Goal: Task Accomplishment & Management: Use online tool/utility

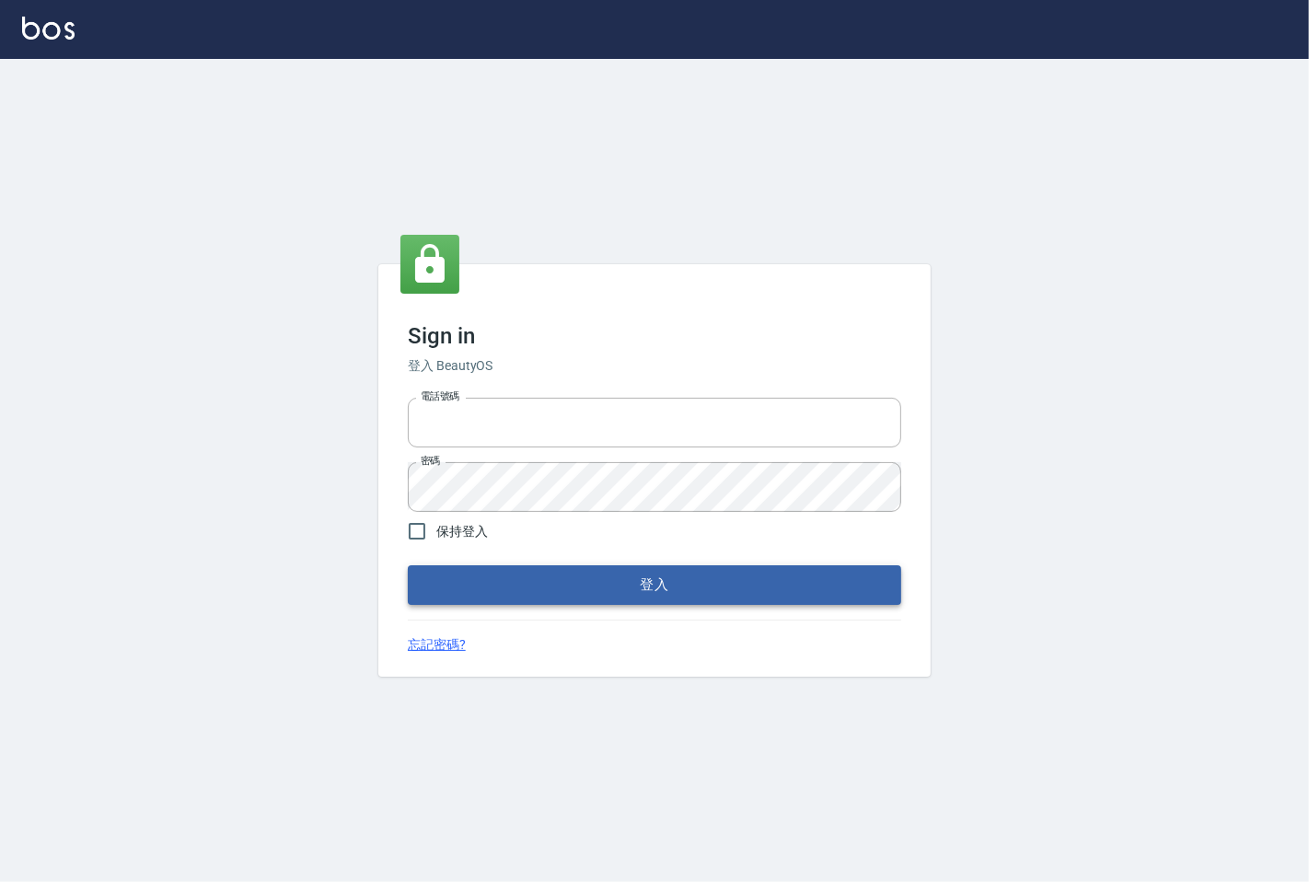
type input "25331148"
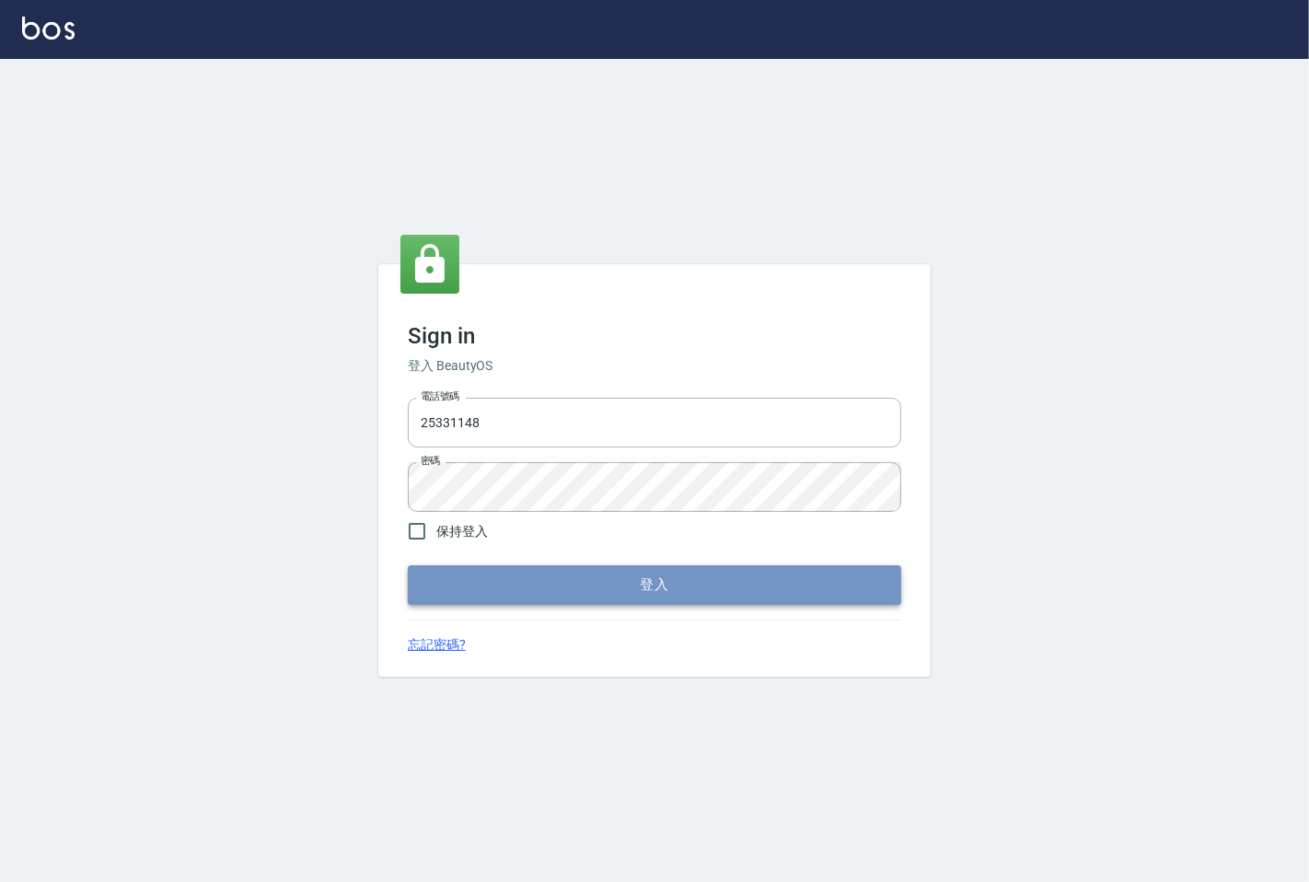
click at [740, 593] on button "登入" at bounding box center [655, 584] width 494 height 39
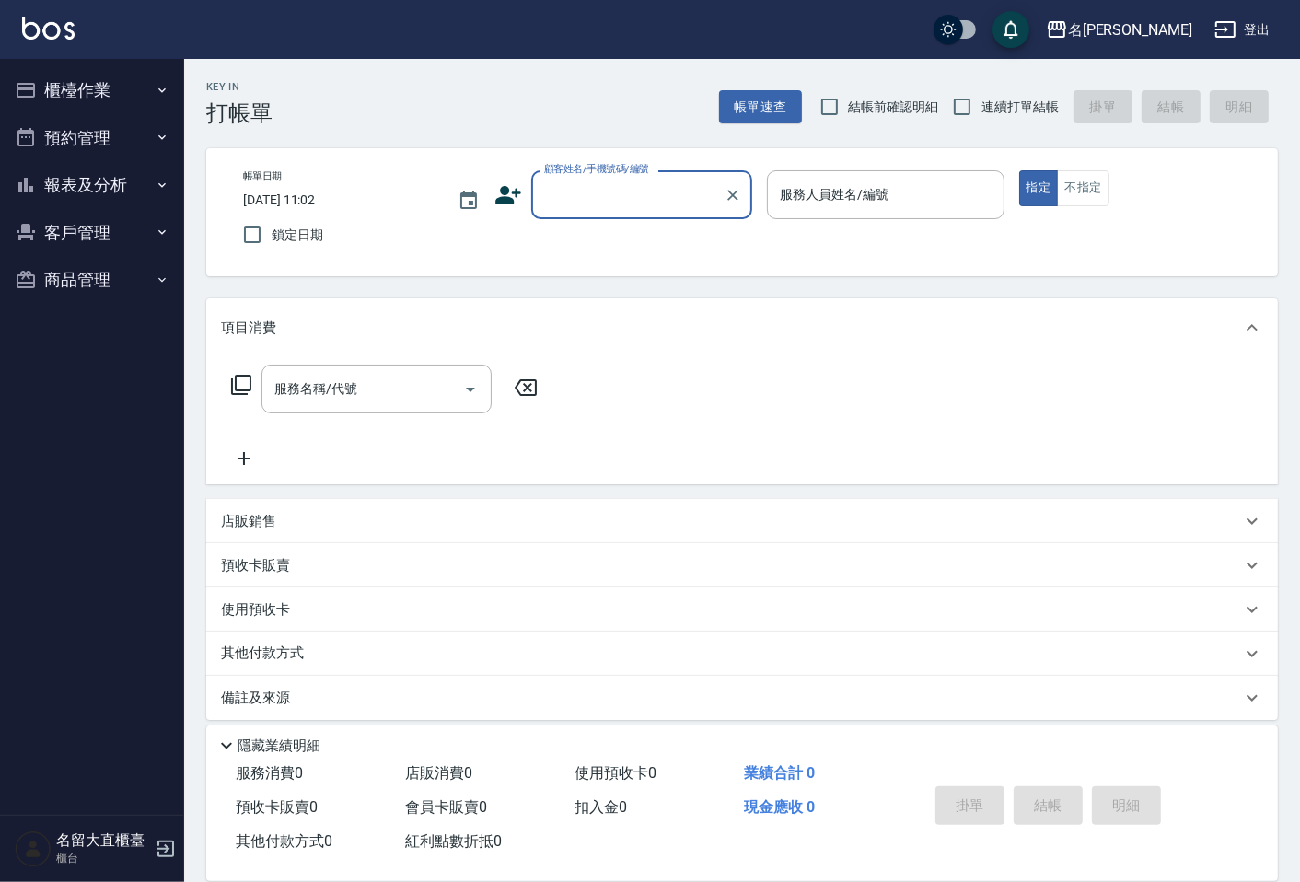
drag, startPoint x: 93, startPoint y: 104, endPoint x: 99, endPoint y: 118, distance: 14.9
click at [93, 105] on button "櫃檯作業" at bounding box center [91, 90] width 169 height 48
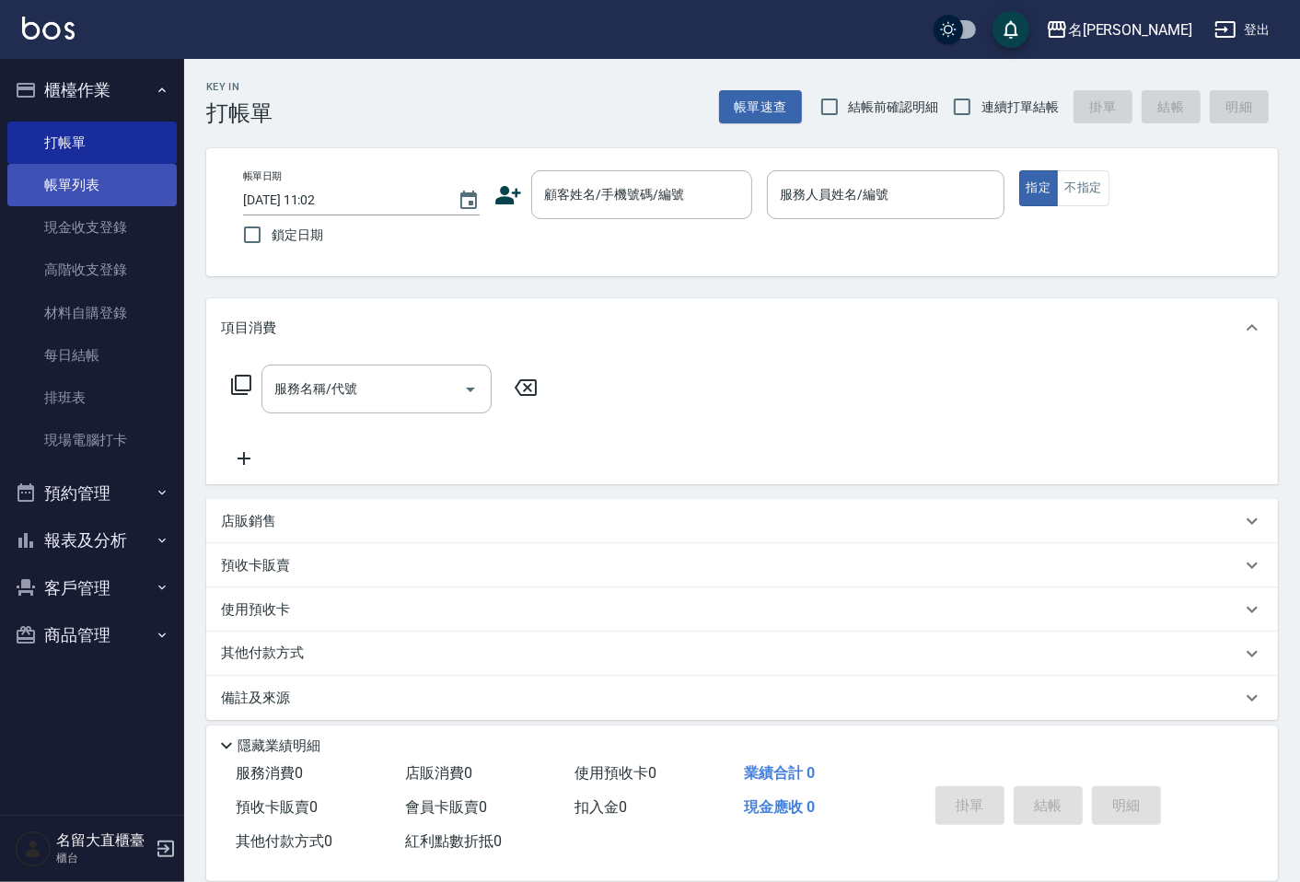
click at [114, 190] on link "帳單列表" at bounding box center [91, 185] width 169 height 42
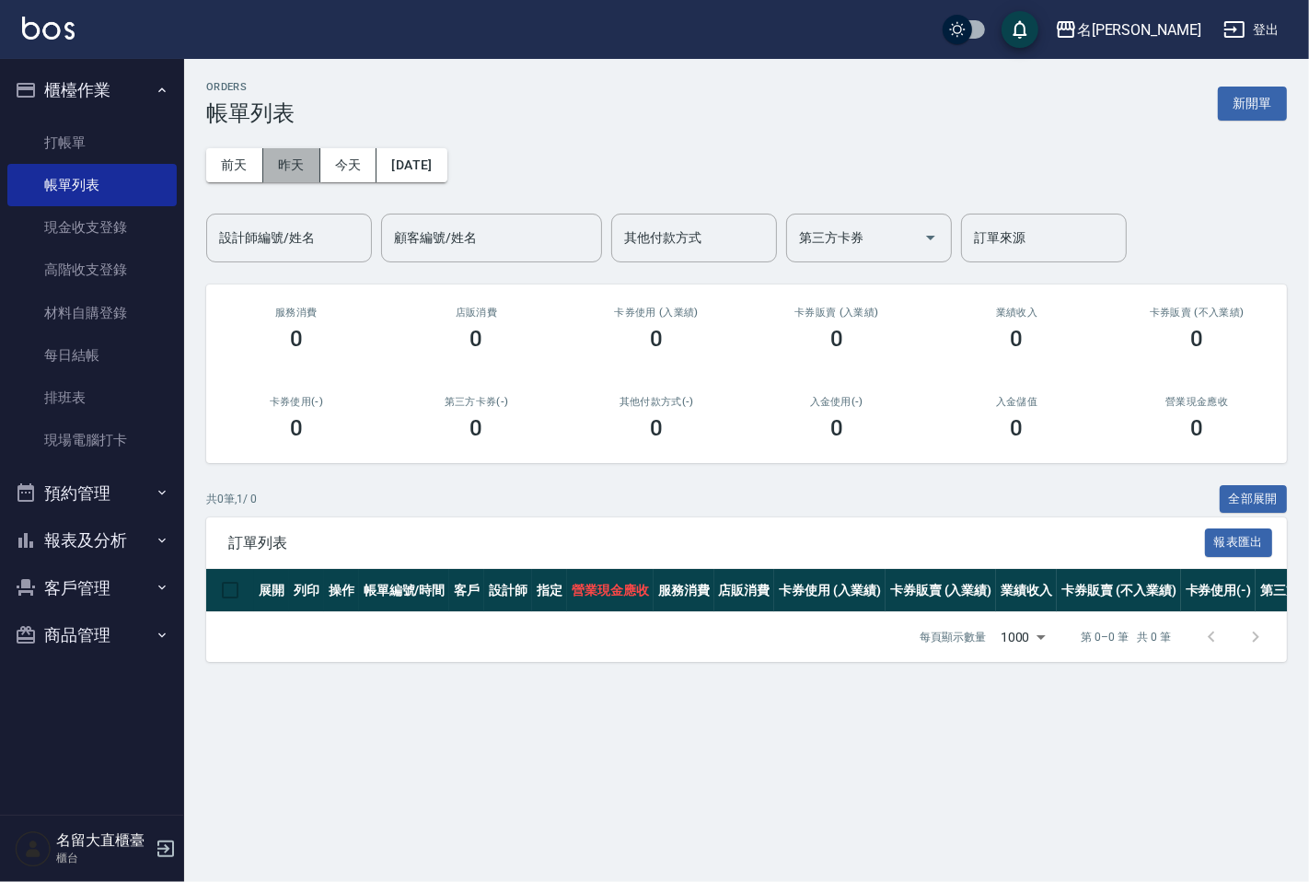
click at [295, 169] on button "昨天" at bounding box center [291, 165] width 57 height 34
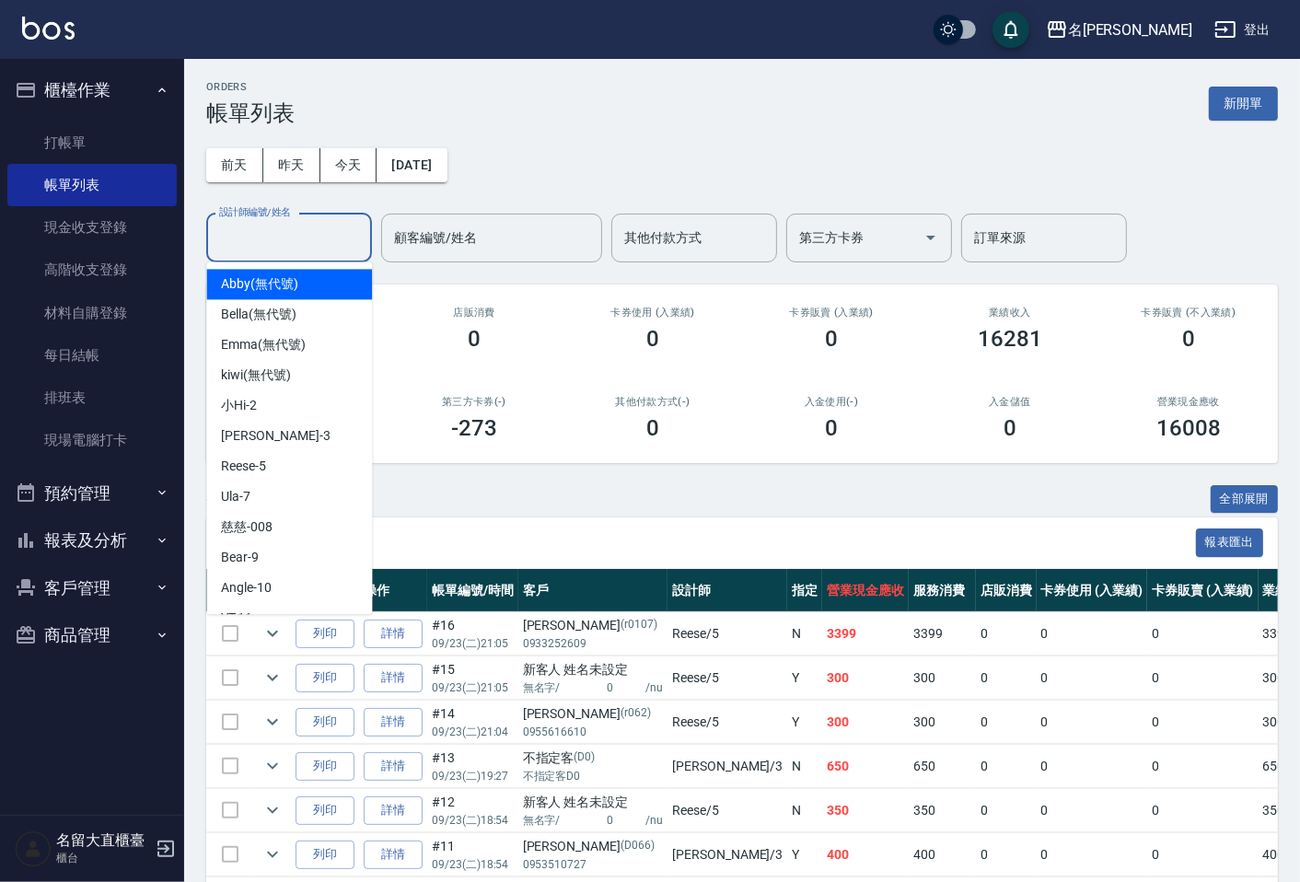
click at [299, 228] on input "設計師編號/姓名" at bounding box center [289, 238] width 149 height 32
type input "Reese-5"
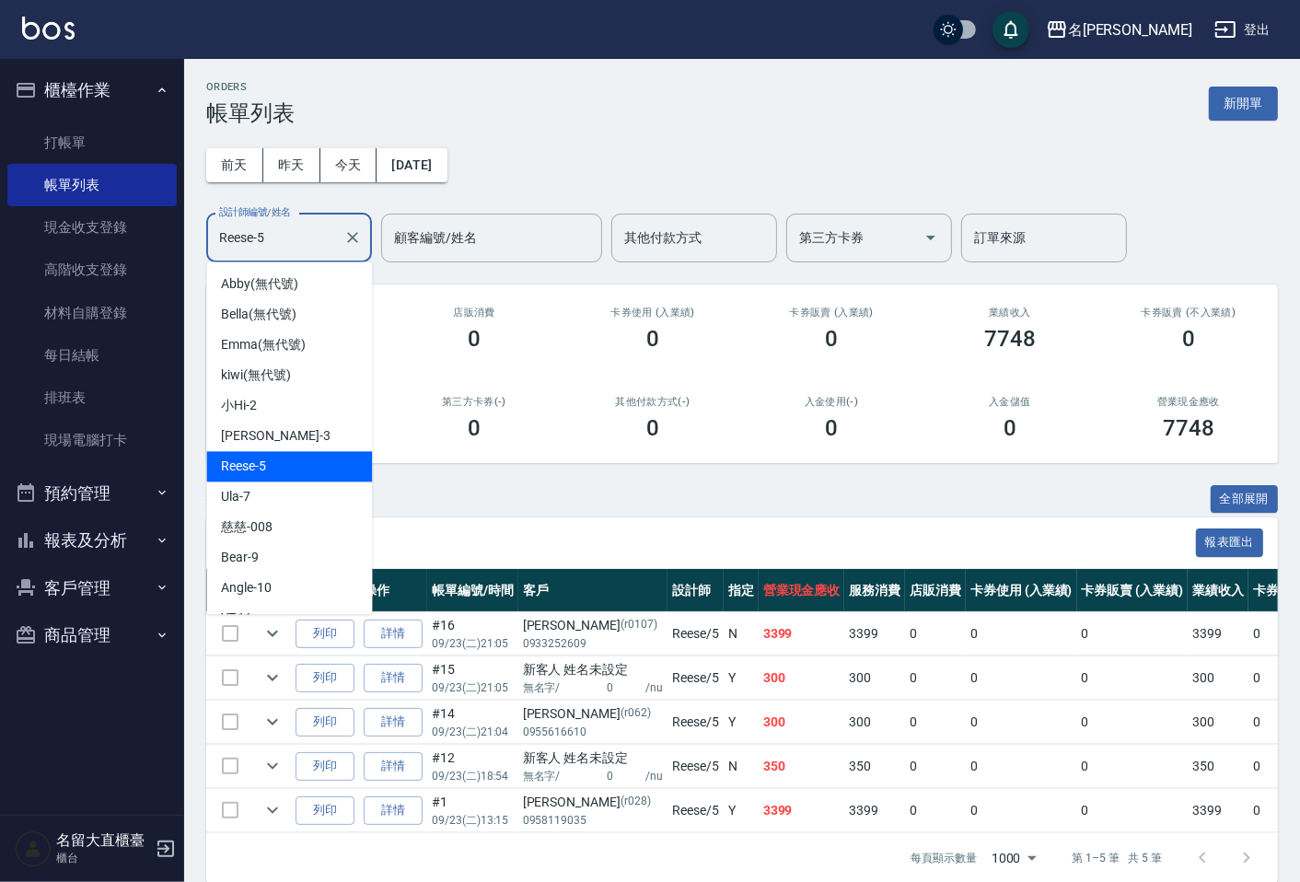
drag, startPoint x: 314, startPoint y: 227, endPoint x: 196, endPoint y: 252, distance: 120.5
click at [196, 252] on div "ORDERS 帳單列表 新開單 [DATE] [DATE] [DATE] [DATE] 設計師編號/姓名 [PERSON_NAME]-5 設計師編號/姓名 顧…" at bounding box center [742, 482] width 1116 height 846
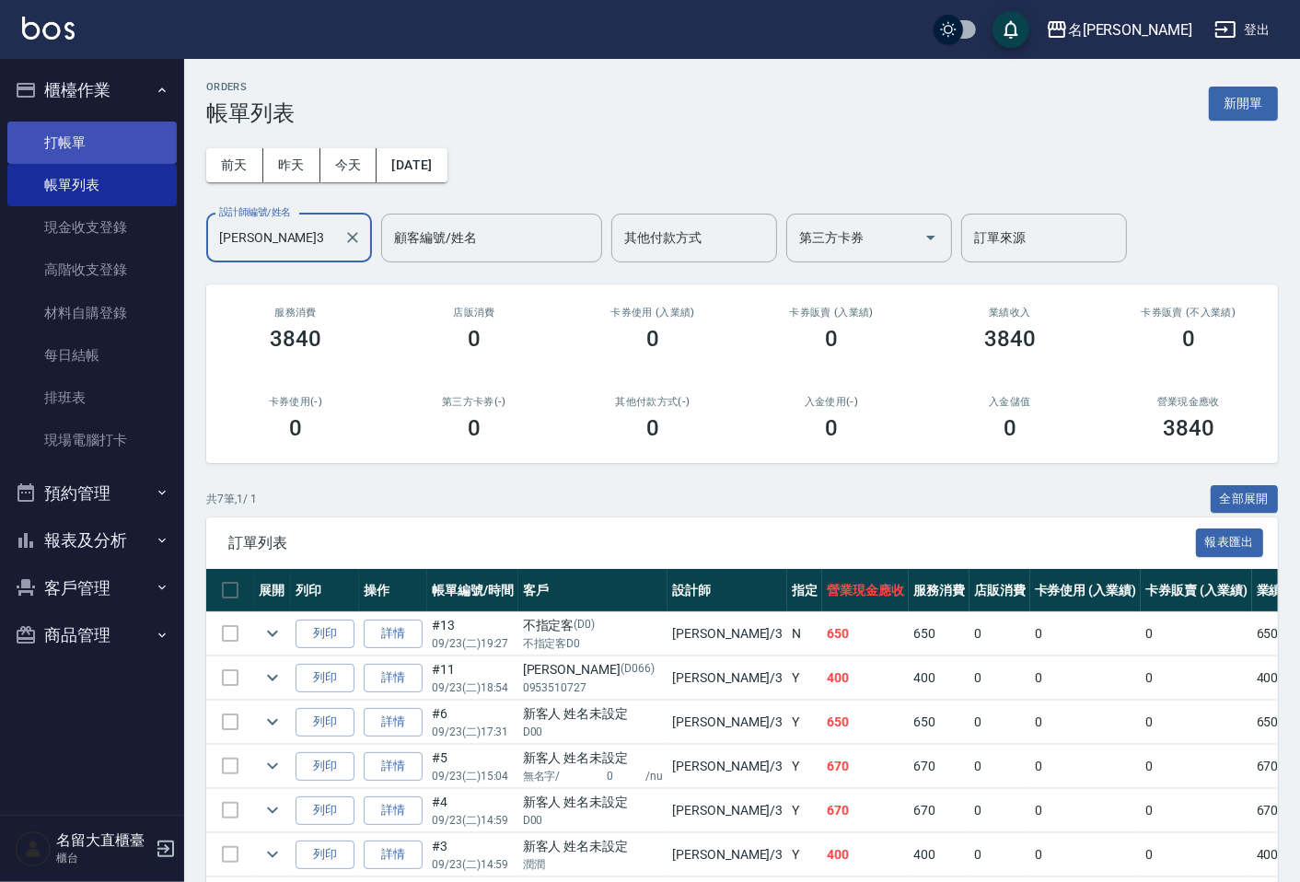
type input "[PERSON_NAME]3"
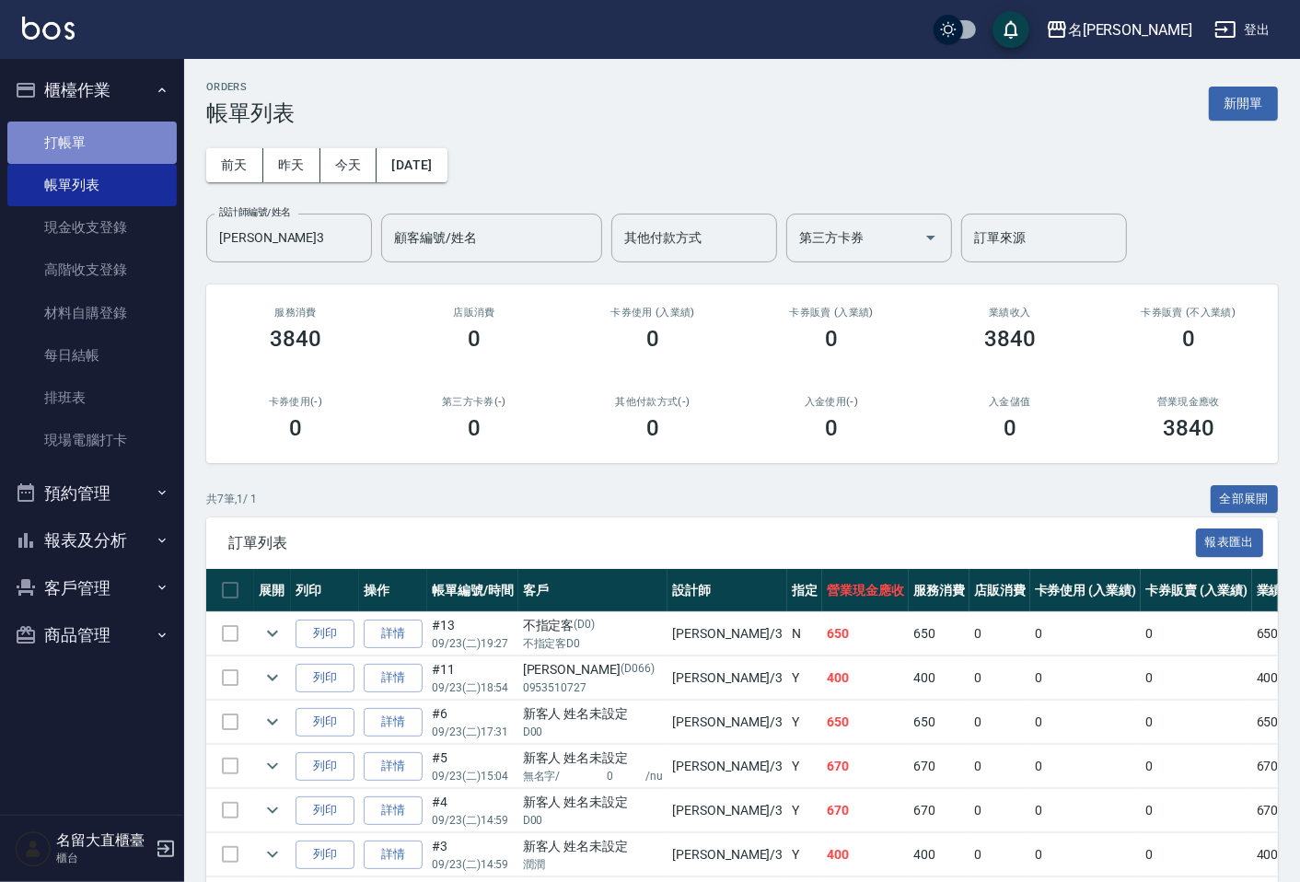
click at [74, 145] on link "打帳單" at bounding box center [91, 143] width 169 height 42
